Goal: Task Accomplishment & Management: Manage account settings

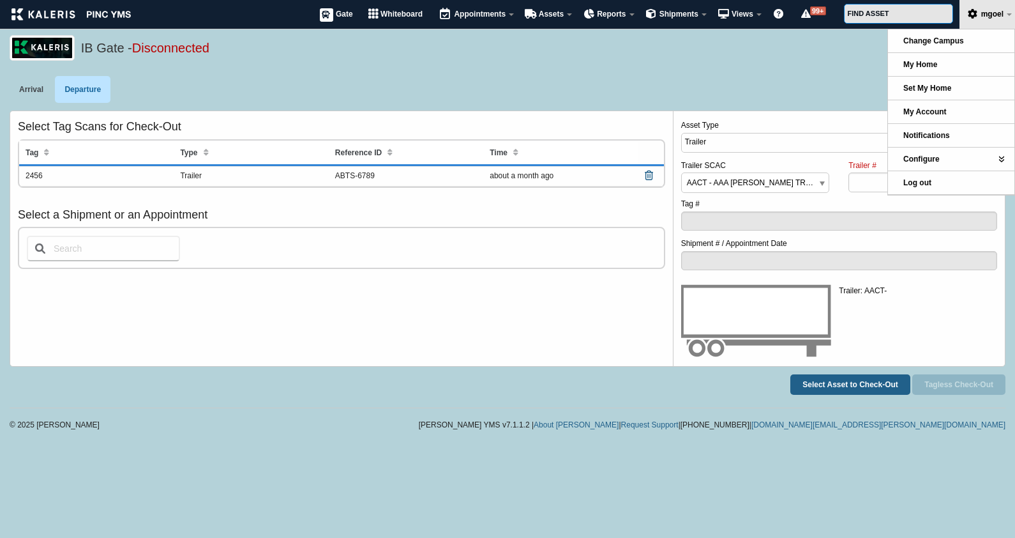
select select "1"
select select "AACT"
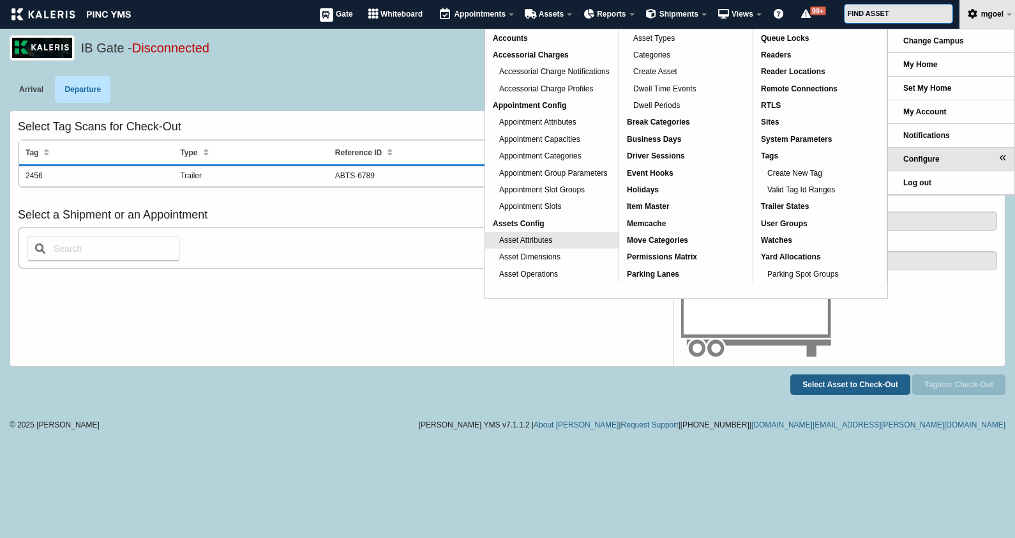
click at [569, 241] on link "Asset Attributes" at bounding box center [551, 240] width 133 height 17
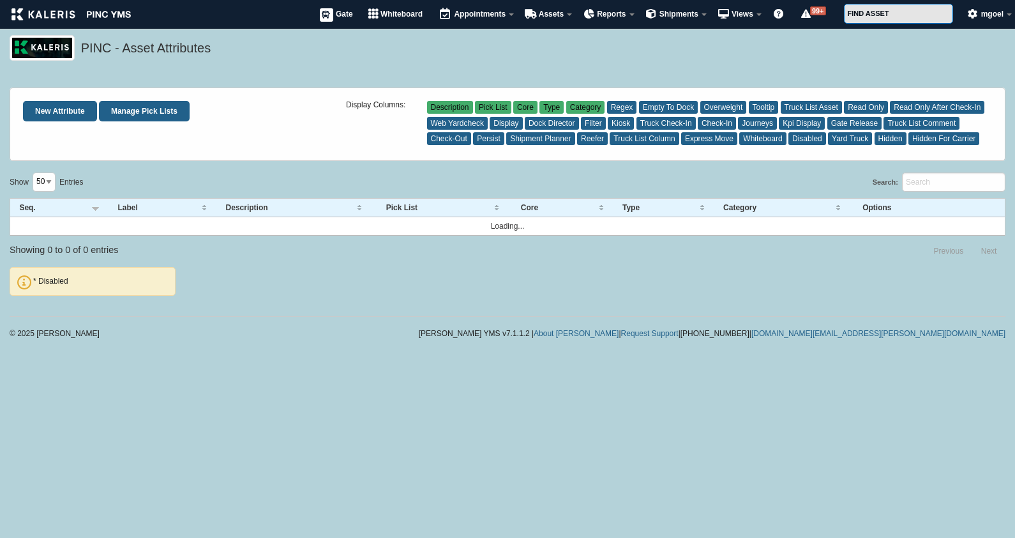
select select "50"
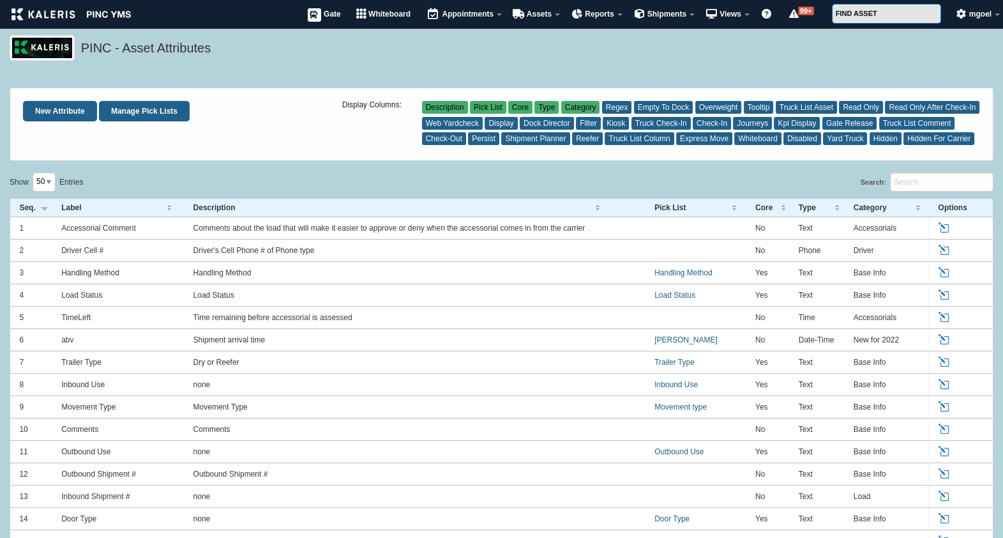
drag, startPoint x: 254, startPoint y: 250, endPoint x: 251, endPoint y: 211, distance: 39.7
click at [945, 232] on link "Edit" at bounding box center [945, 227] width 14 height 11
